Goal: Task Accomplishment & Management: Use online tool/utility

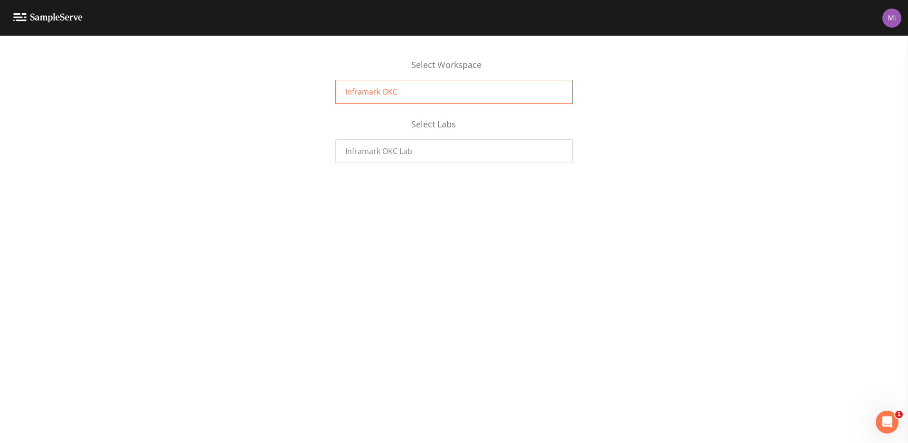
click at [371, 89] on span "Inframark OKC" at bounding box center [371, 91] width 52 height 11
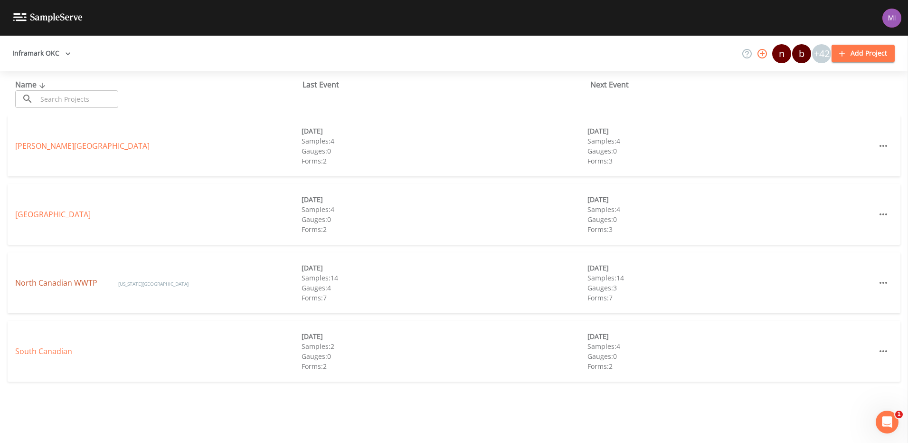
click at [57, 283] on link "North Canadian WWTP" at bounding box center [57, 282] width 84 height 10
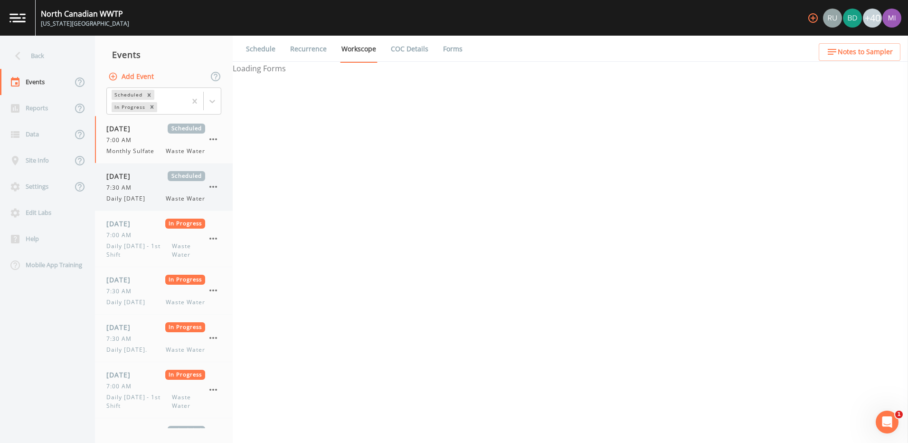
select select "b6a3c313-748b-4795-a028-792ad310bd60"
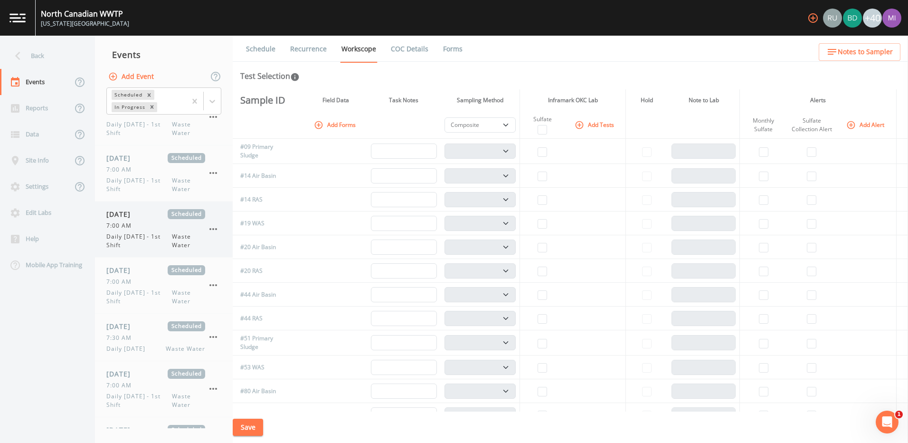
scroll to position [285, 0]
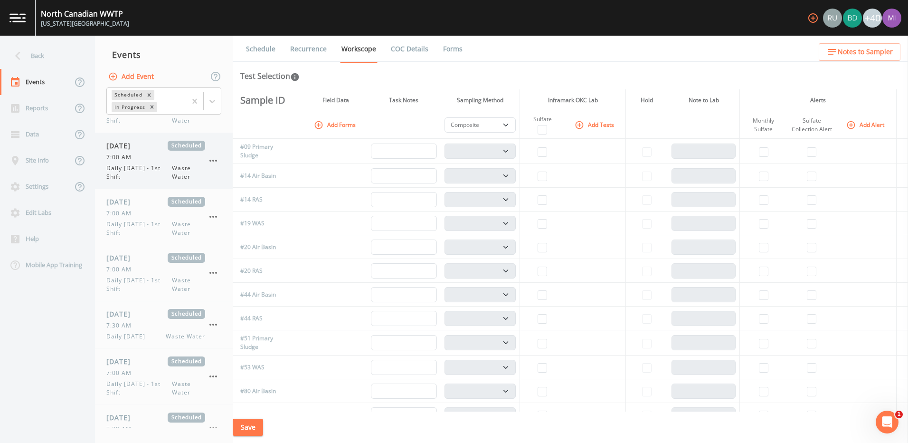
click at [135, 158] on span "7:00 AM" at bounding box center [121, 157] width 31 height 9
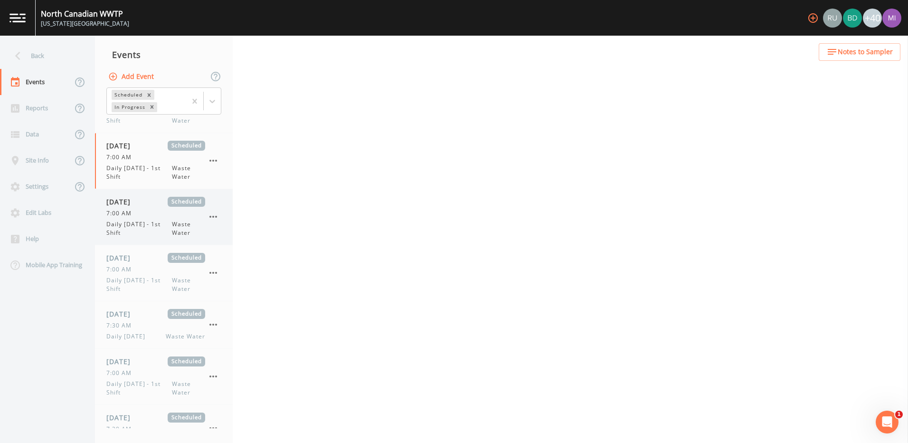
select select "092b3f94-5697-4c94-9891-da161916fdbb"
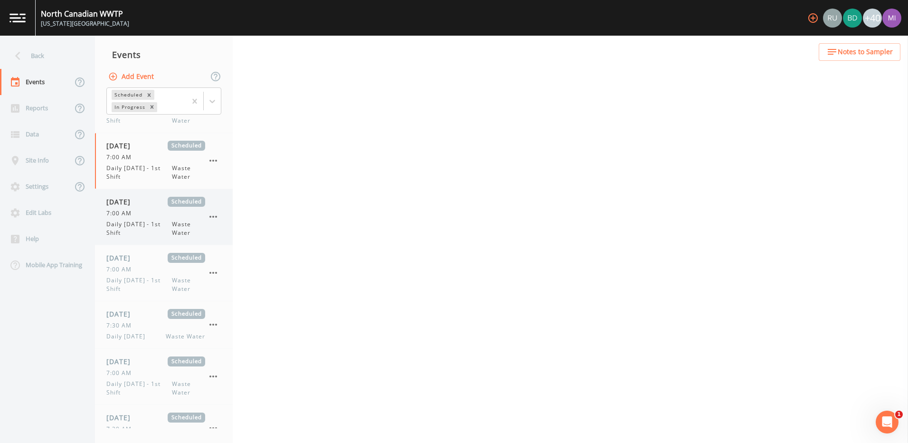
select select "b6a3c313-748b-4795-a028-792ad310bd60"
select select "092b3f94-5697-4c94-9891-da161916fdbb"
select select "b6a3c313-748b-4795-a028-792ad310bd60"
select select "092b3f94-5697-4c94-9891-da161916fdbb"
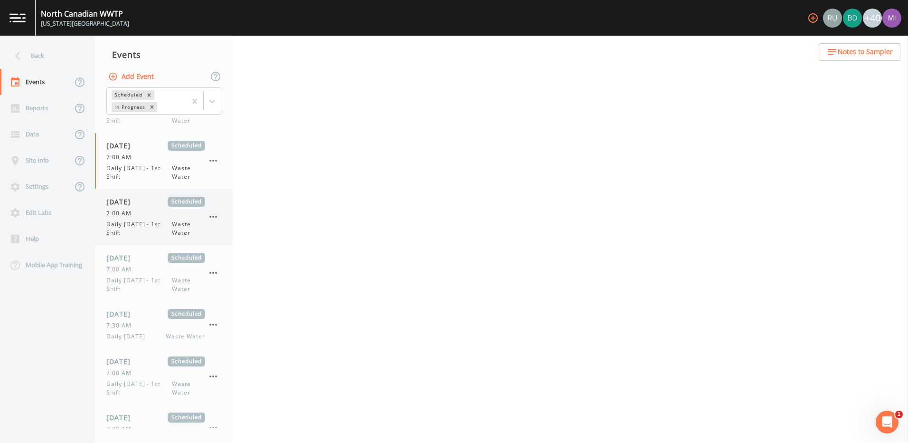
select select "092b3f94-5697-4c94-9891-da161916fdbb"
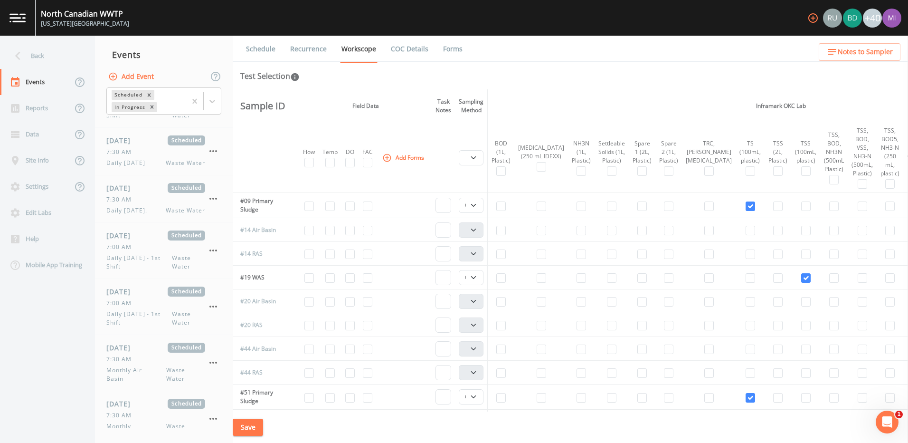
scroll to position [950, 0]
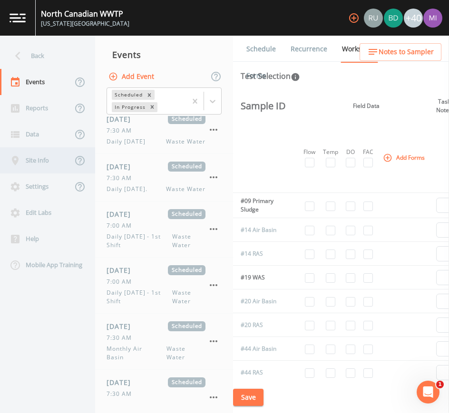
click at [38, 158] on div "Site Info" at bounding box center [36, 160] width 72 height 26
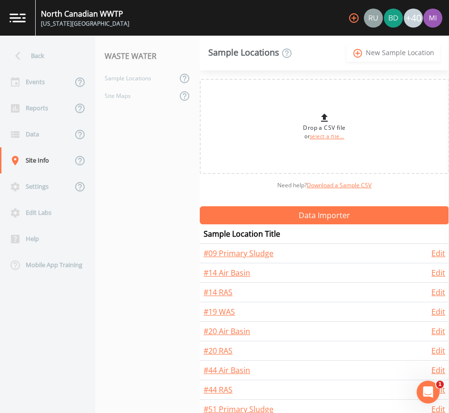
click at [369, 56] on link "add_circle_outline New Sample Location" at bounding box center [393, 53] width 94 height 18
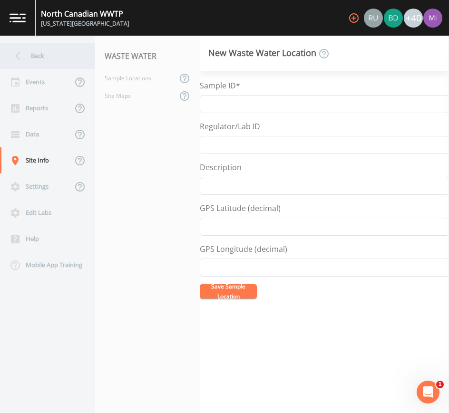
click at [15, 56] on icon at bounding box center [18, 56] width 17 height 17
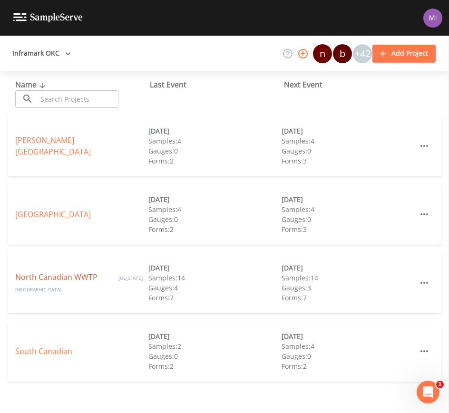
click at [30, 278] on link "North Canadian WWTP" at bounding box center [57, 277] width 84 height 10
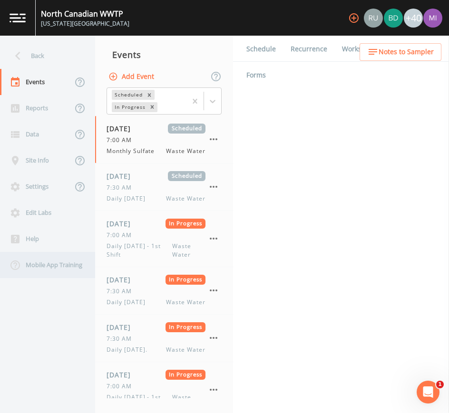
select select "b6a3c313-748b-4795-a028-792ad310bd60"
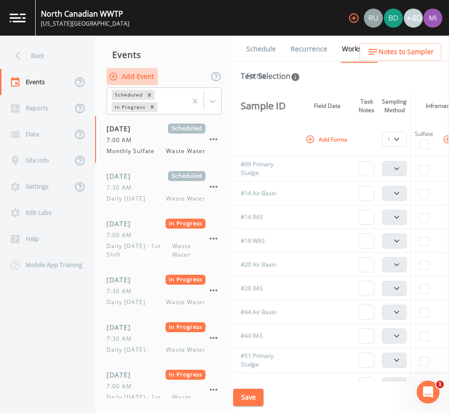
click at [144, 77] on button "Add Event" at bounding box center [131, 77] width 51 height 18
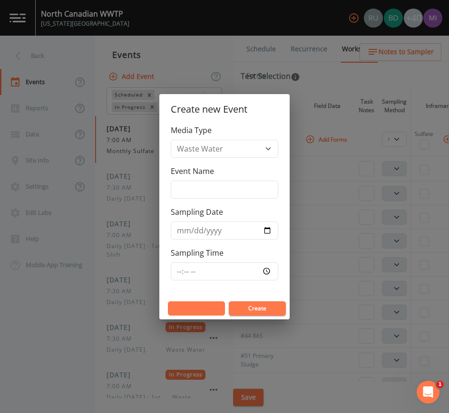
click at [200, 308] on button "Cancel" at bounding box center [196, 308] width 57 height 14
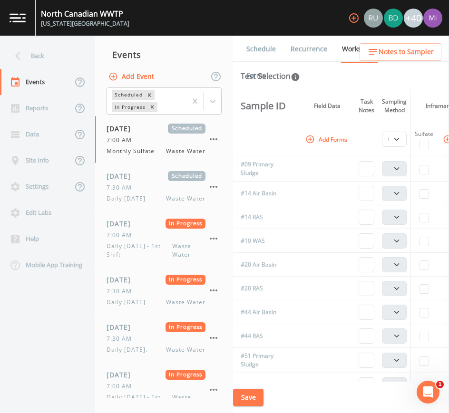
click at [20, 21] on img at bounding box center [18, 17] width 16 height 9
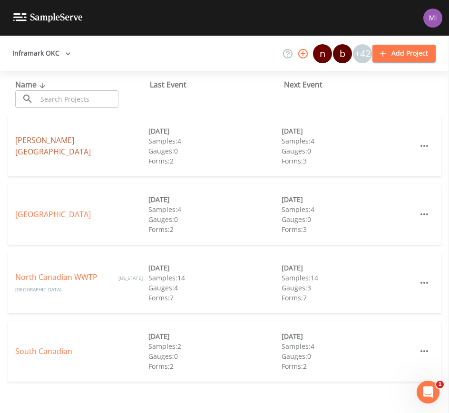
click at [40, 149] on link "Chisholm Creek" at bounding box center [53, 146] width 76 height 22
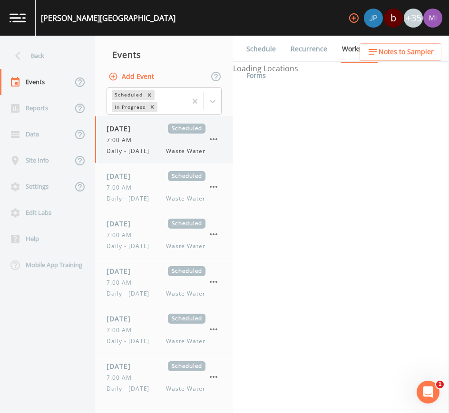
select select "b6a3c313-748b-4795-a028-792ad310bd60"
select select "092b3f94-5697-4c94-9891-da161916fdbb"
select select "b6a3c313-748b-4795-a028-792ad310bd60"
select select "092b3f94-5697-4c94-9891-da161916fdbb"
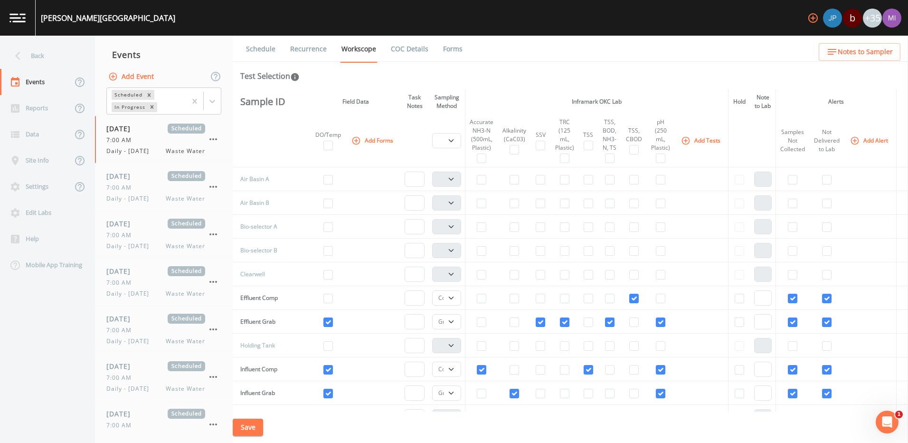
click at [24, 20] on img at bounding box center [18, 17] width 16 height 9
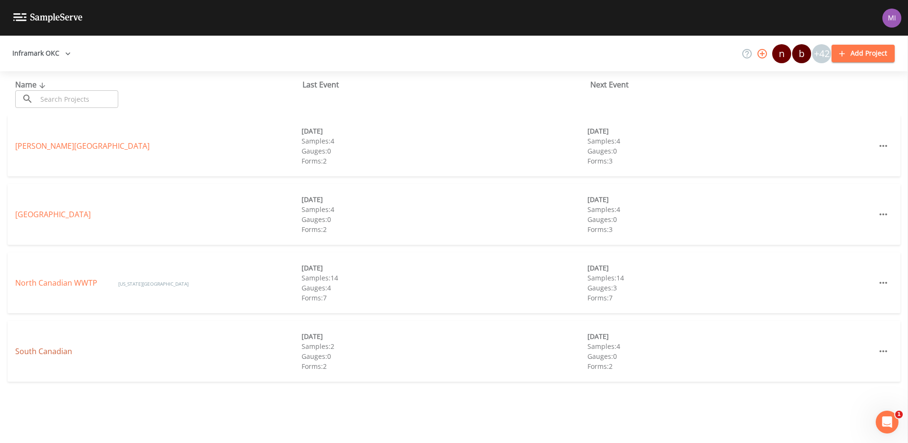
click at [49, 350] on link "South Canadian" at bounding box center [43, 351] width 57 height 10
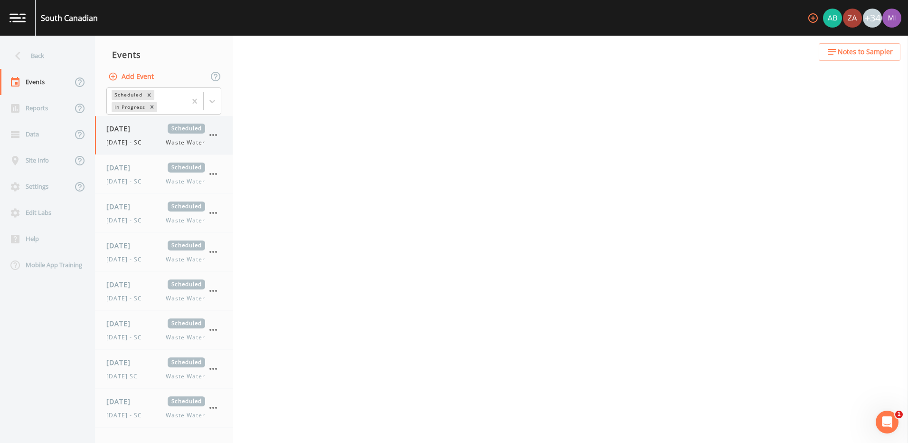
click at [147, 135] on div "08/01/2025 Scheduled Friday - SC Waste Water" at bounding box center [155, 135] width 99 height 23
select select "b6a3c313-748b-4795-a028-792ad310bd60"
select select "092b3f94-5697-4c94-9891-da161916fdbb"
select select "b6a3c313-748b-4795-a028-792ad310bd60"
select select "092b3f94-5697-4c94-9891-da161916fdbb"
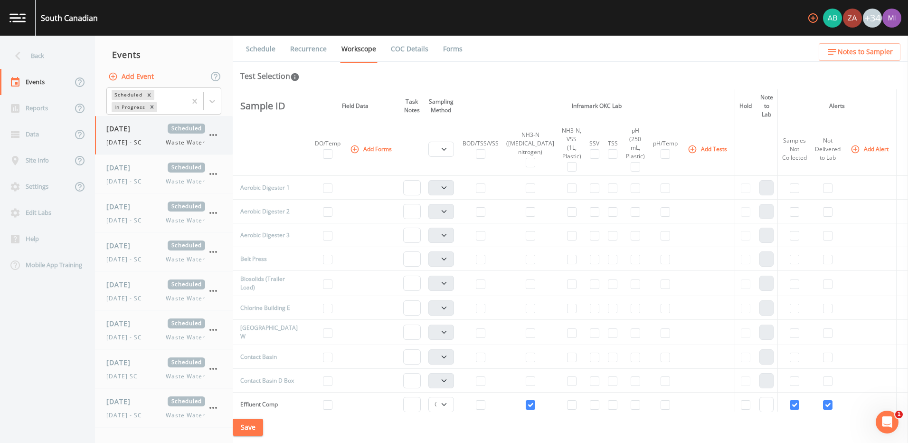
click at [212, 134] on icon "button" at bounding box center [213, 134] width 11 height 11
click at [212, 134] on li "Mark In-Progress" at bounding box center [252, 139] width 94 height 17
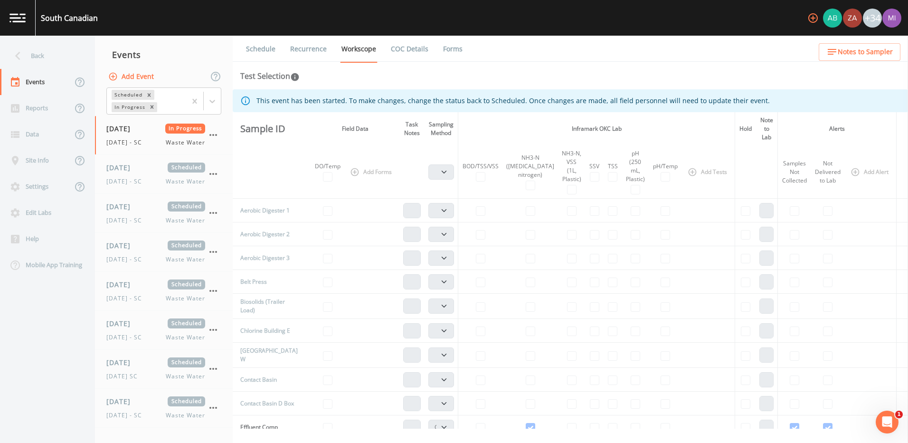
click at [690, 184] on th "Add Tests" at bounding box center [708, 171] width 53 height 53
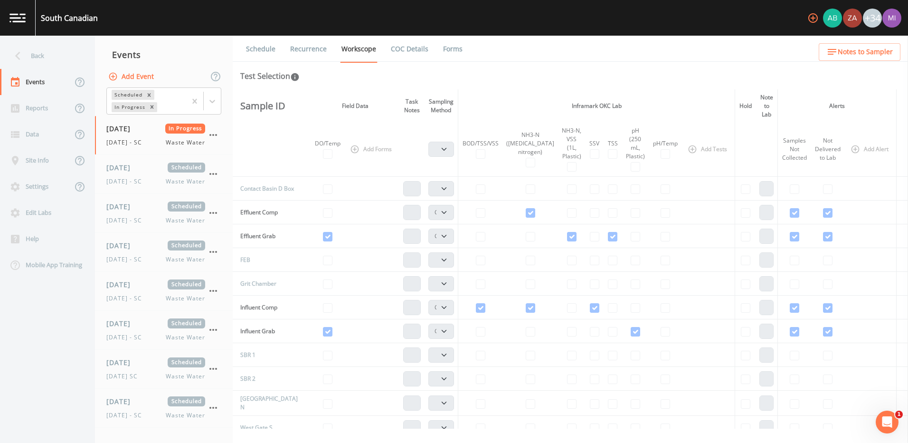
scroll to position [238, 0]
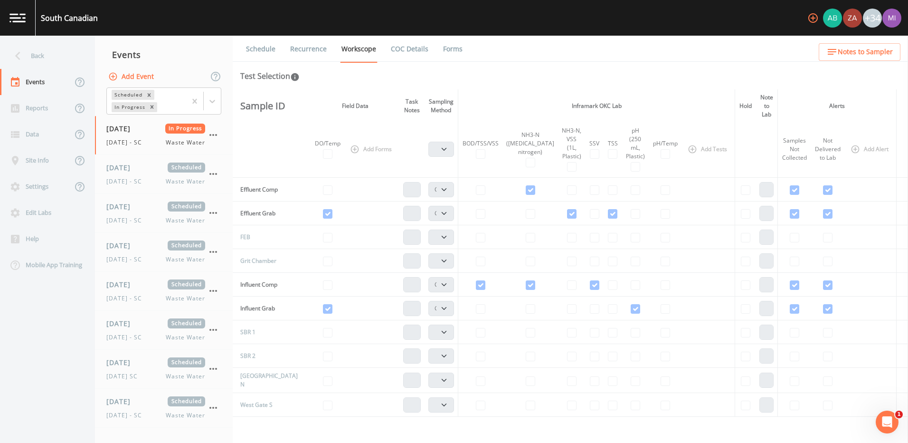
click at [518, 74] on div "Test Selection" at bounding box center [570, 75] width 660 height 11
click at [493, 218] on td at bounding box center [480, 213] width 44 height 24
